Goal: Information Seeking & Learning: Learn about a topic

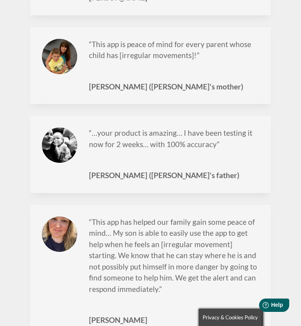
scroll to position [1937, 0]
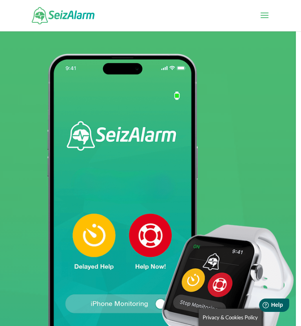
click at [268, 10] on span at bounding box center [265, 20] width 13 height 22
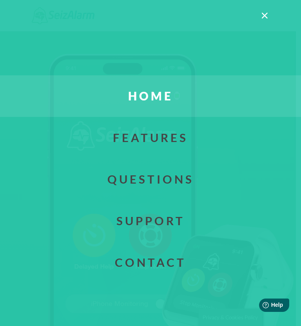
click at [176, 170] on link "Questions" at bounding box center [150, 180] width 325 height 42
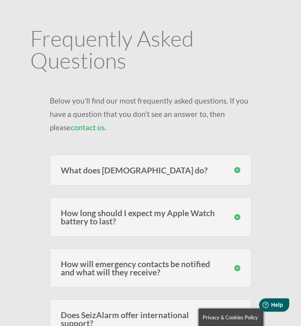
scroll to position [38, 0]
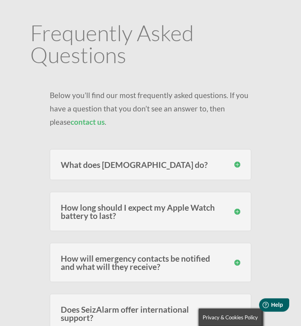
click at [239, 161] on h3 "What does [DEMOGRAPHIC_DATA] do?" at bounding box center [151, 165] width 180 height 8
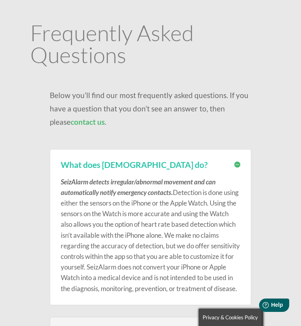
click at [237, 167] on h3 "What does SeizAlarm do?" at bounding box center [151, 164] width 180 height 8
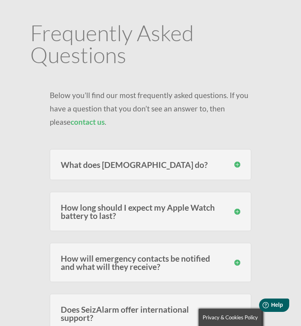
click at [236, 212] on h3 "How long should I expect my Apple Watch battery to last?" at bounding box center [151, 211] width 180 height 16
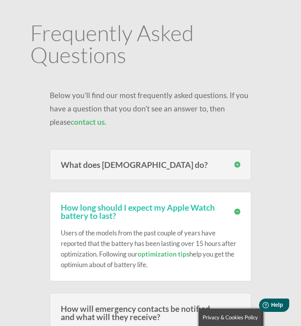
click at [239, 210] on h3 "How long should I expect my Apple Watch battery to last?" at bounding box center [151, 211] width 180 height 16
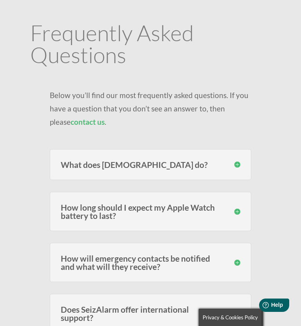
click at [237, 263] on h3 "How will emergency contacts be notified and what will they receive?" at bounding box center [151, 262] width 180 height 16
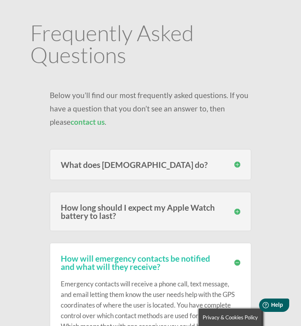
click at [235, 261] on h3 "How will emergency contacts be notified and what will they receive?" at bounding box center [151, 262] width 180 height 16
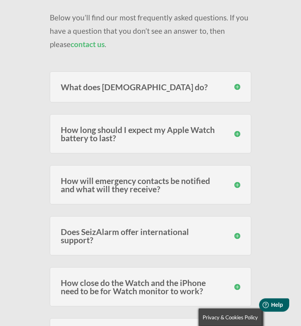
scroll to position [118, 0]
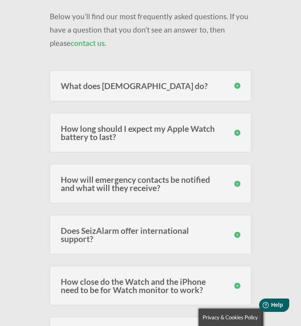
click at [237, 286] on h3 "How close do the Watch and the iPhone need to be for Watch monitor to work?" at bounding box center [151, 285] width 180 height 16
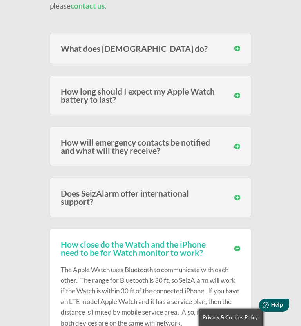
scroll to position [156, 0]
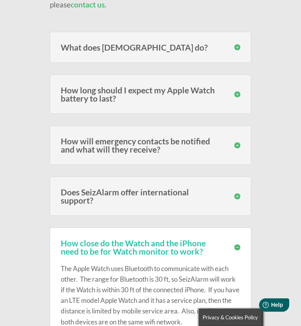
click at [239, 248] on h3 "How close do the Watch and the iPhone need to be for Watch monitor to work?" at bounding box center [151, 247] width 180 height 16
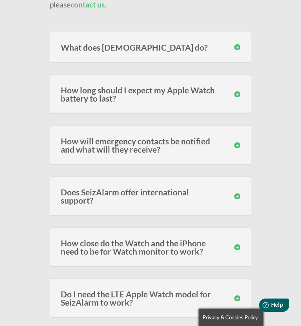
click at [236, 300] on h3 "Do I need the LTE Apple Watch model for SeizAlarm to work?" at bounding box center [151, 298] width 180 height 16
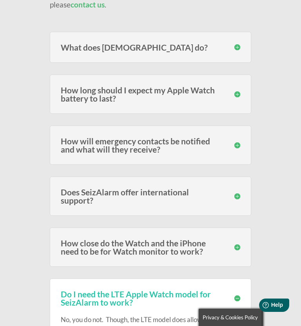
scroll to position [171, 0]
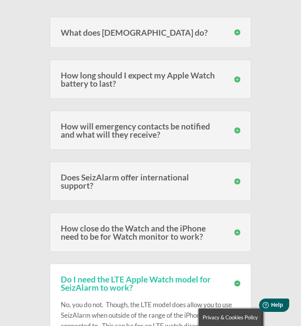
click at [237, 280] on h3 "Do I need the LTE Apple Watch model for SeizAlarm to work?" at bounding box center [151, 283] width 180 height 16
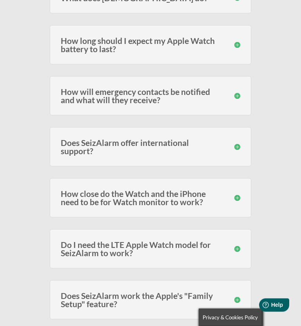
scroll to position [206, 0]
click at [239, 299] on h3 "Does SeizAlarm work the Apple's "Family Setup" feature?" at bounding box center [151, 300] width 180 height 16
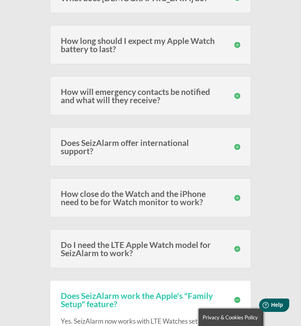
click at [237, 299] on h3 "Does SeizAlarm work the Apple's "Family Setup" feature?" at bounding box center [151, 300] width 180 height 16
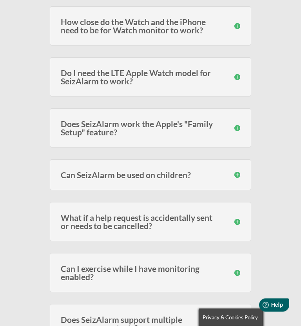
scroll to position [377, 0]
click at [238, 271] on h3 "Can I exercise while I have monitoring enabled?" at bounding box center [151, 272] width 180 height 16
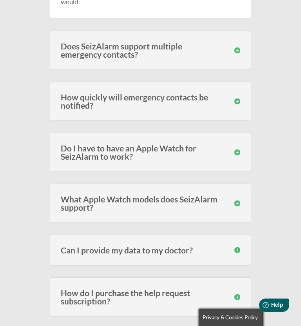
scroll to position [713, 0]
click at [241, 200] on h3 "What Apple Watch models does SeizAlarm support?" at bounding box center [151, 203] width 180 height 16
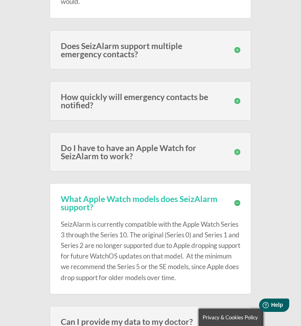
click at [238, 199] on h3 "What Apple Watch models does SeizAlarm support?" at bounding box center [151, 203] width 180 height 16
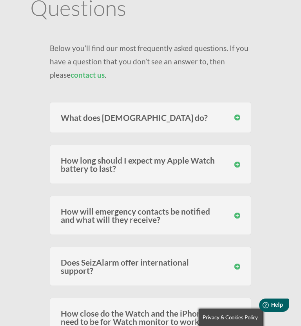
scroll to position [0, 0]
